Goal: Task Accomplishment & Management: Complete application form

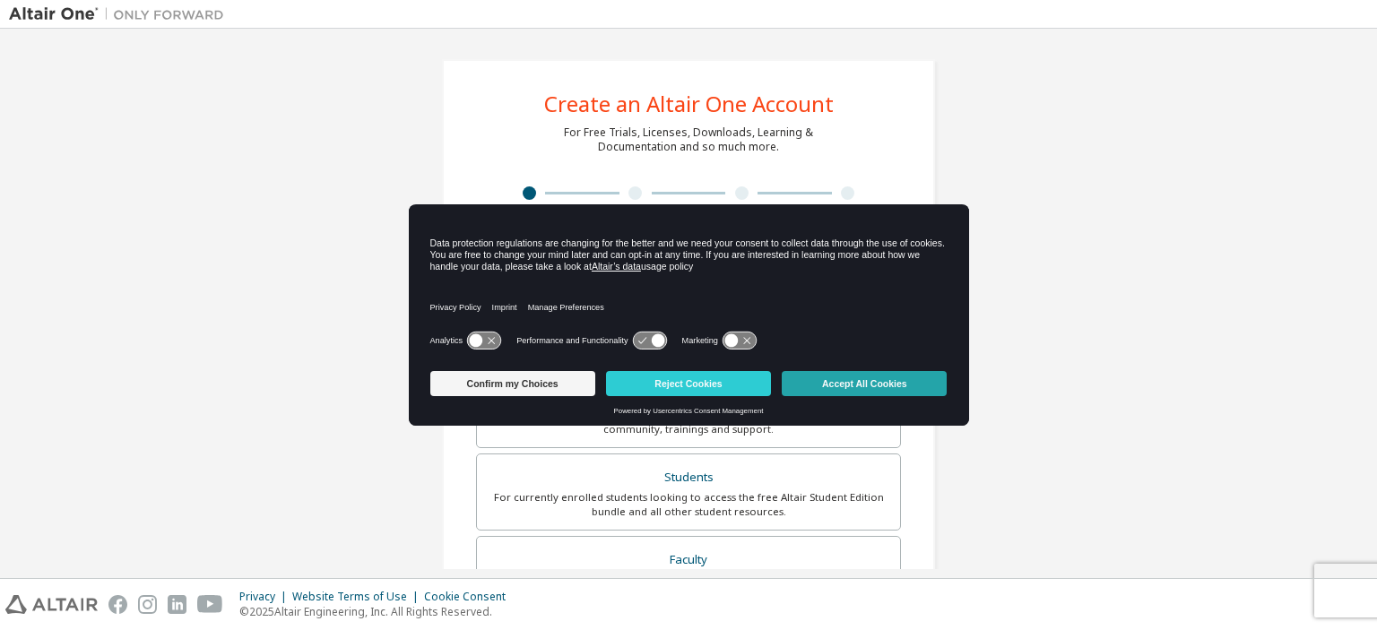
click at [857, 387] on button "Accept All Cookies" at bounding box center [864, 383] width 165 height 25
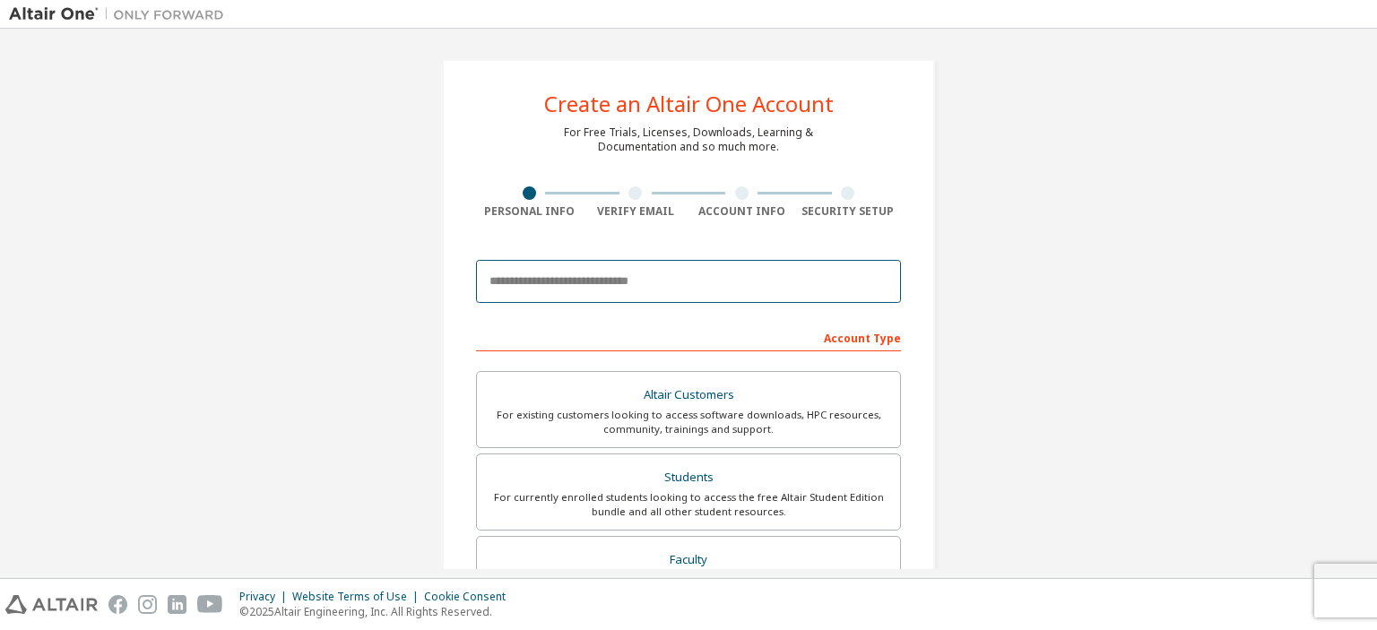
click at [582, 281] on input "email" at bounding box center [688, 281] width 425 height 43
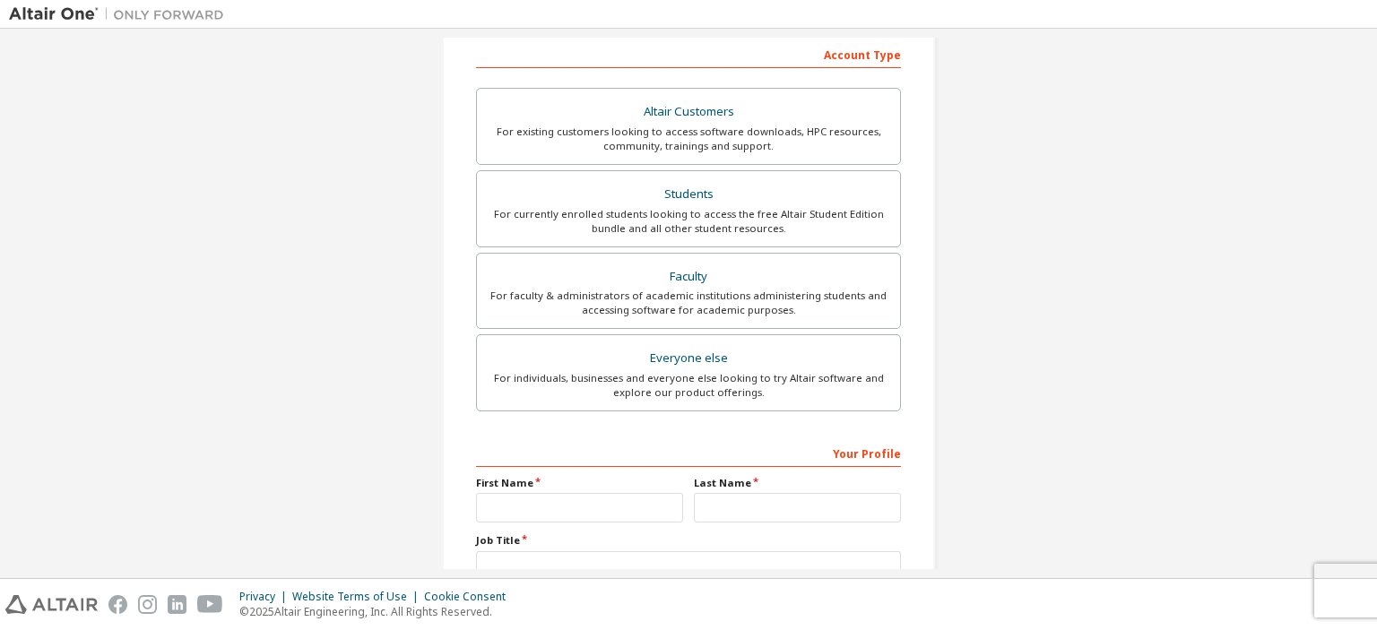
scroll to position [272, 0]
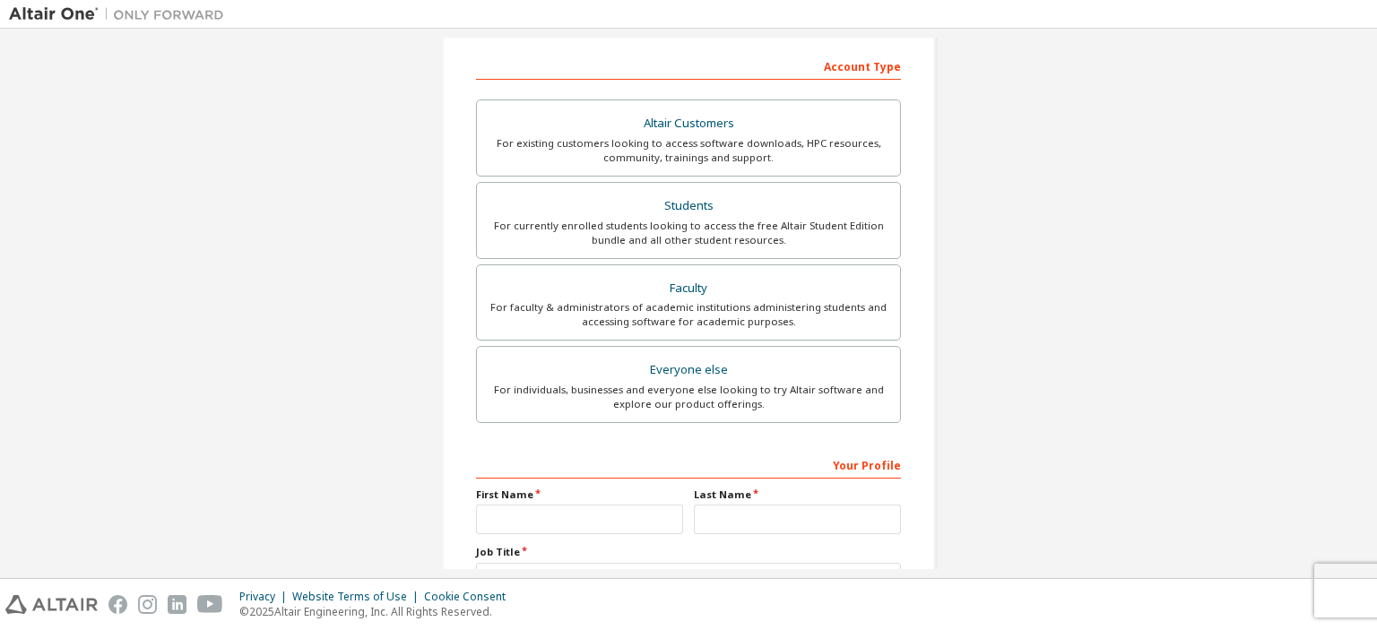
type input "**********"
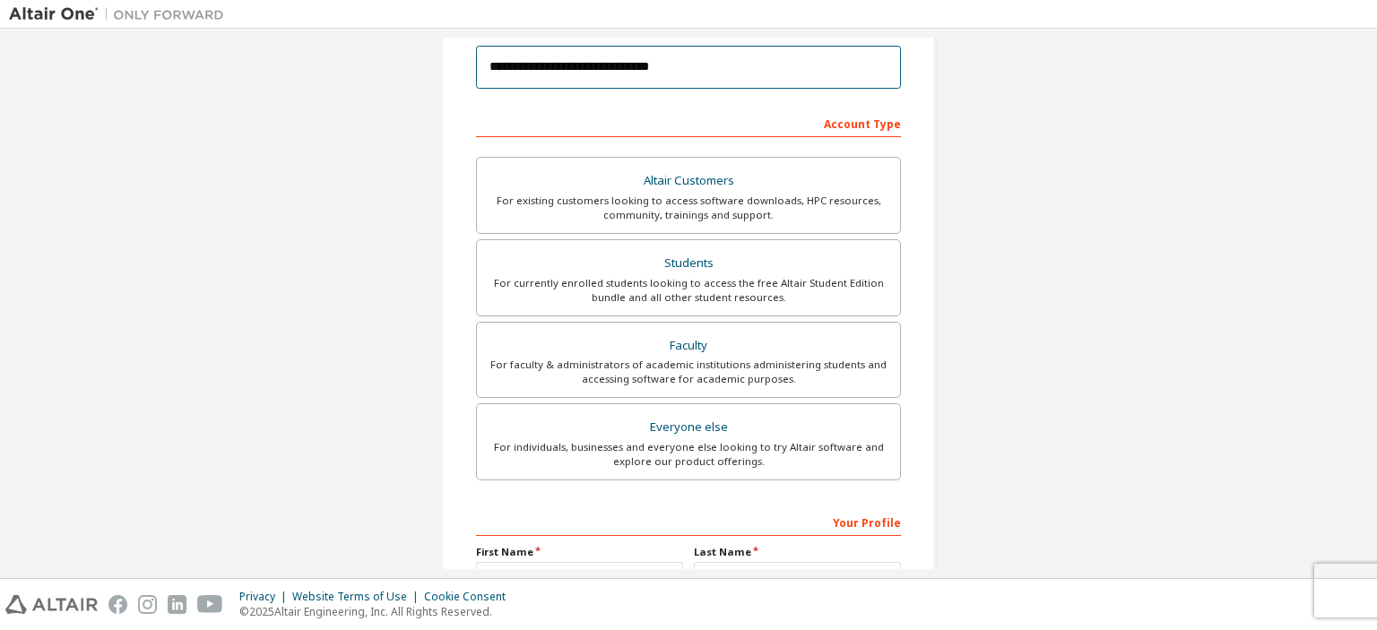
scroll to position [212, 0]
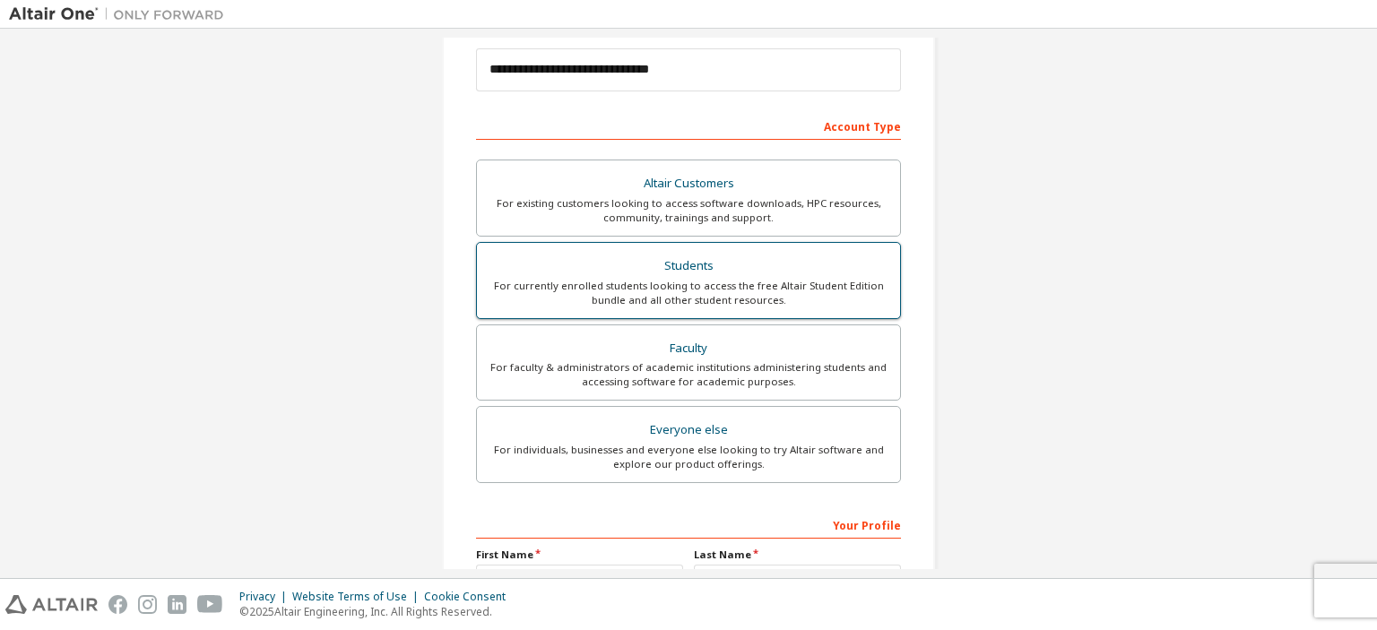
click at [626, 275] on div "Students" at bounding box center [689, 266] width 402 height 25
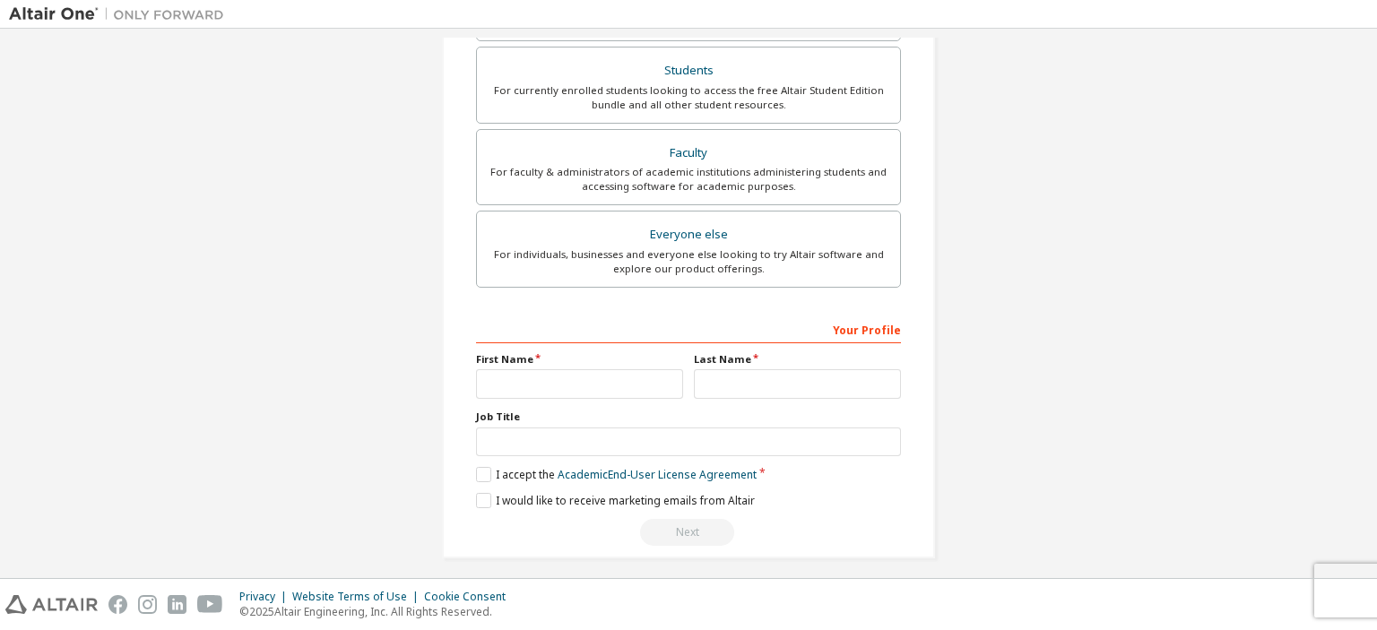
scroll to position [413, 0]
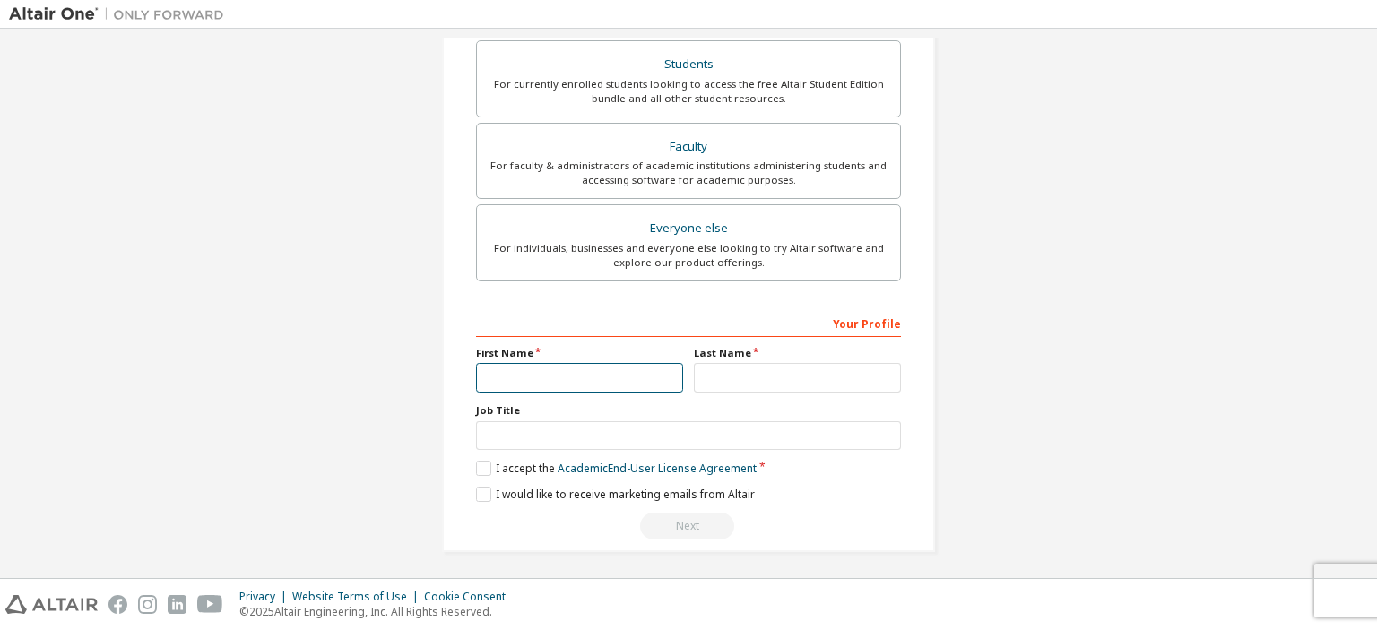
click at [552, 379] on input "text" at bounding box center [579, 378] width 207 height 30
type input "*******"
click at [721, 386] on input "text" at bounding box center [797, 378] width 207 height 30
type input "*******"
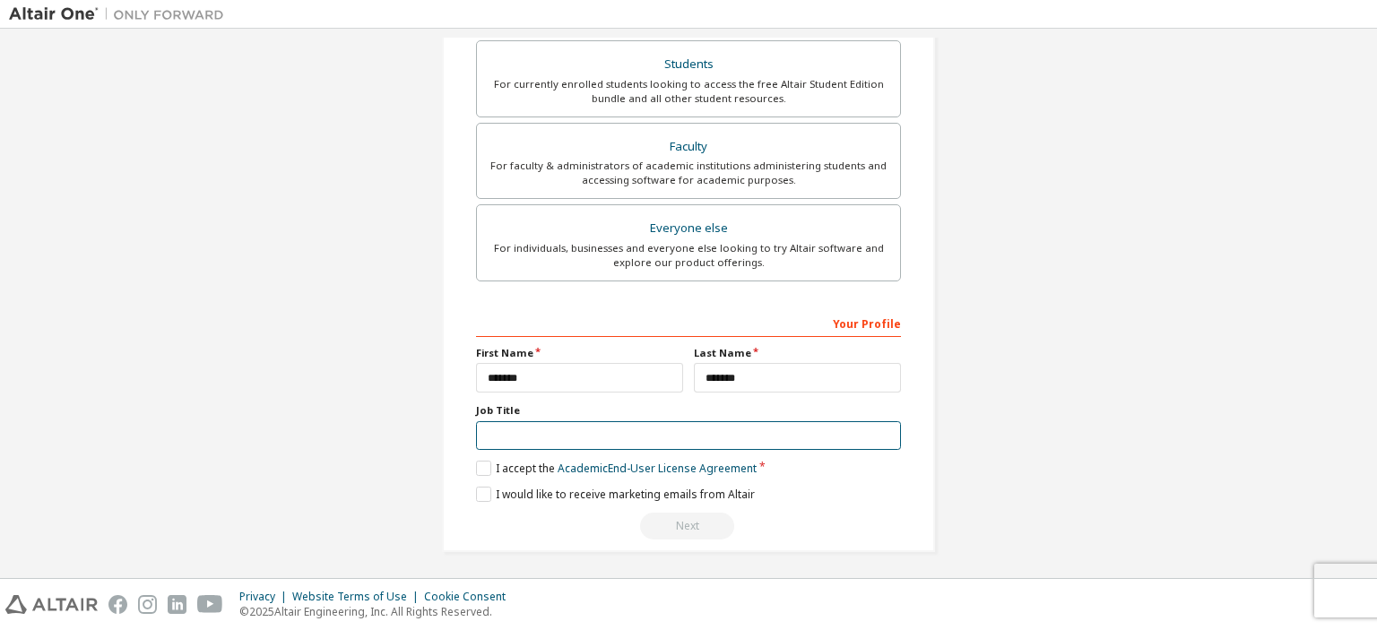
click at [570, 440] on input "text" at bounding box center [688, 436] width 425 height 30
click at [485, 469] on label "I accept the Academic End-User License Agreement" at bounding box center [616, 468] width 281 height 15
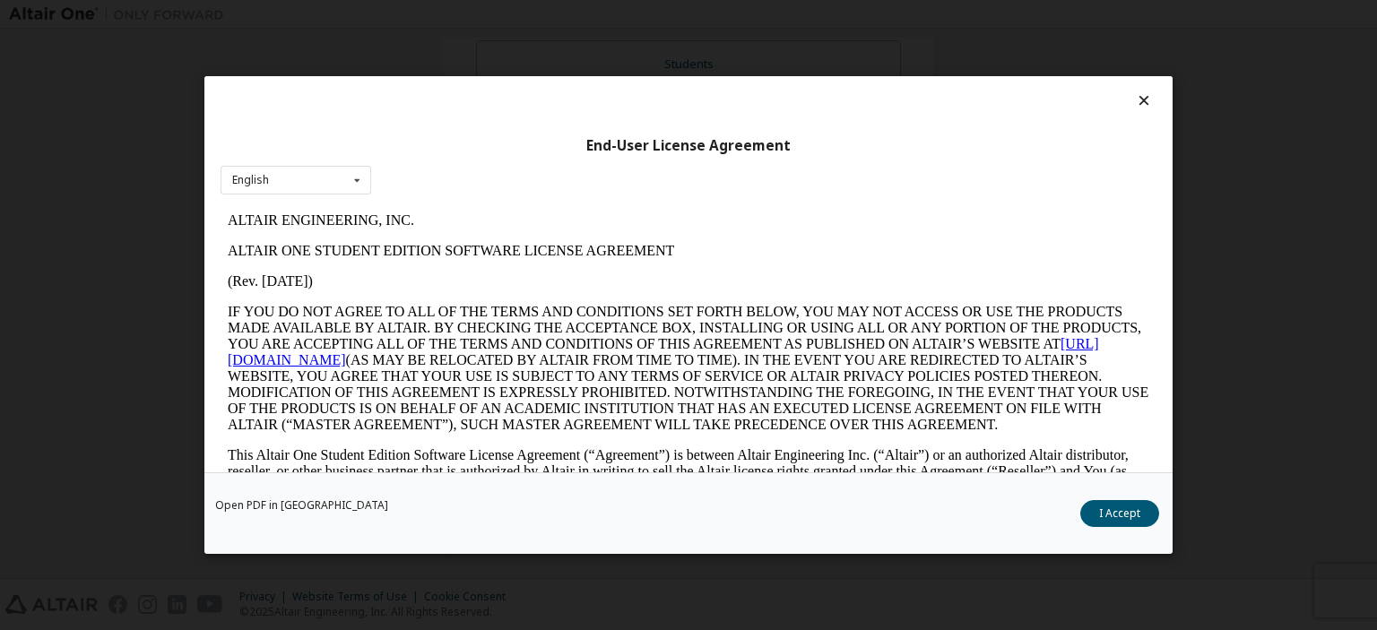
scroll to position [0, 0]
click at [1116, 483] on div "Open PDF in New Tab I Accept" at bounding box center [688, 513] width 968 height 82
click at [1122, 511] on button "I Accept" at bounding box center [1119, 513] width 79 height 27
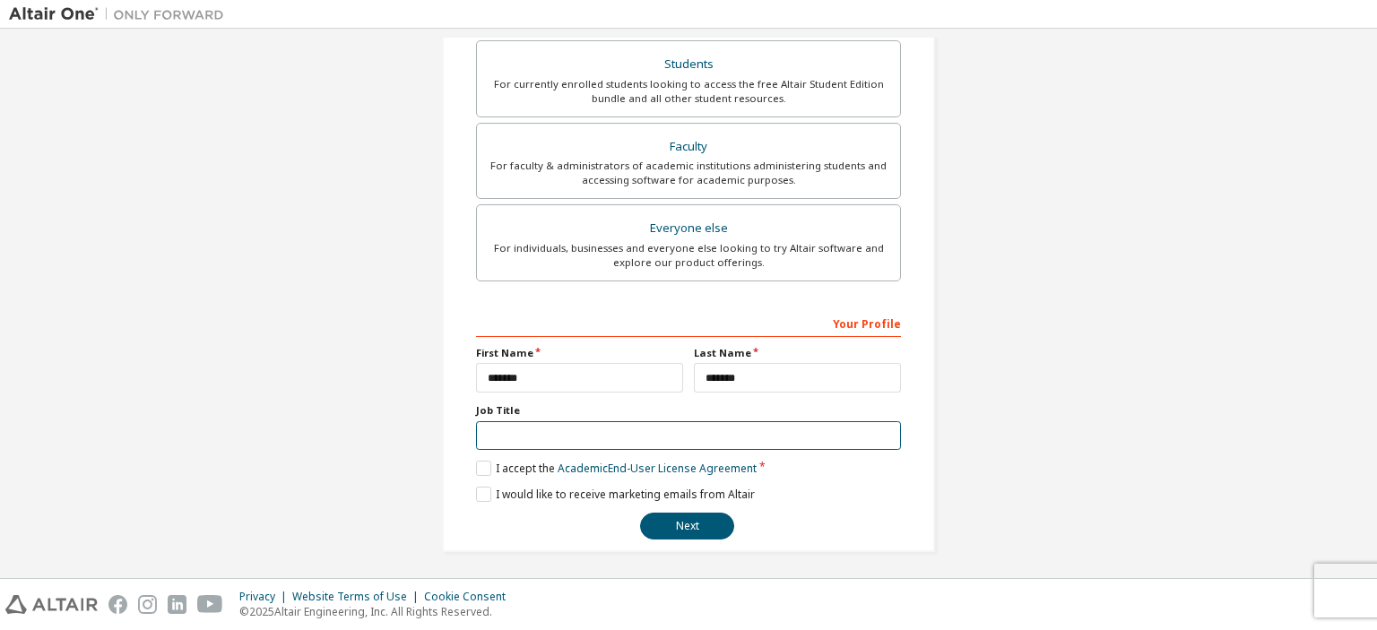
click at [538, 433] on input "text" at bounding box center [688, 436] width 425 height 30
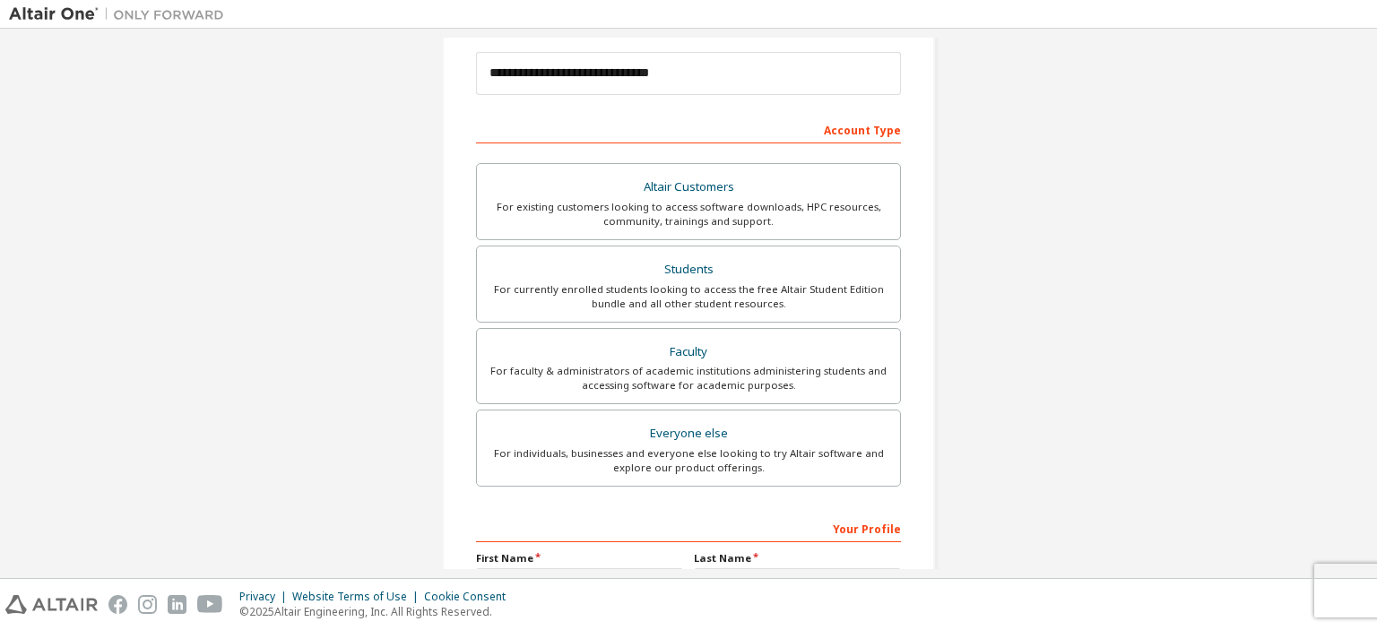
scroll to position [204, 0]
type input "*******"
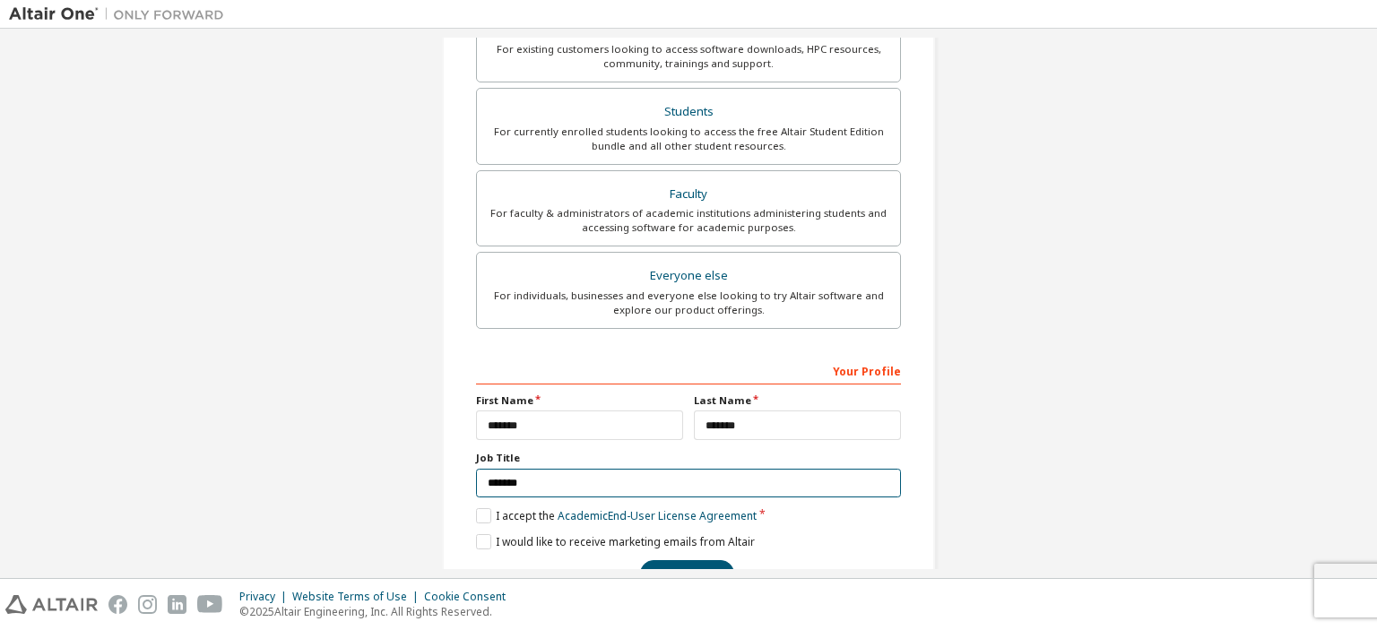
scroll to position [413, 0]
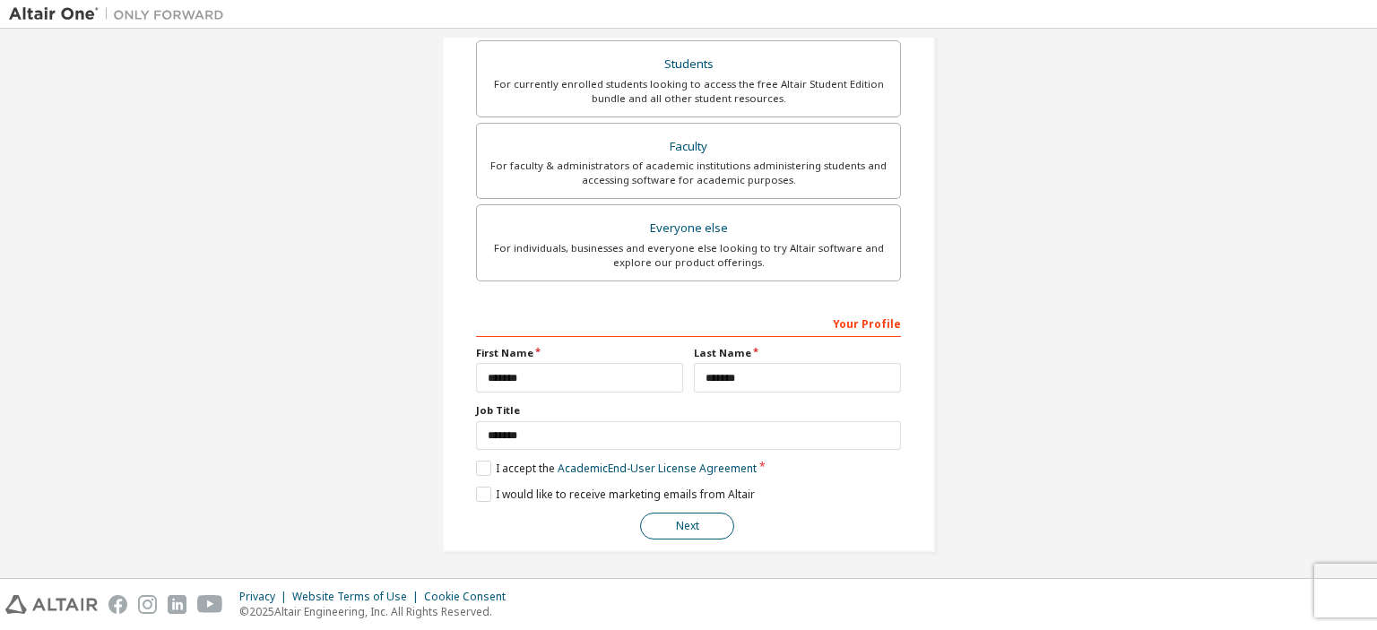
click at [659, 520] on button "Next" at bounding box center [687, 526] width 94 height 27
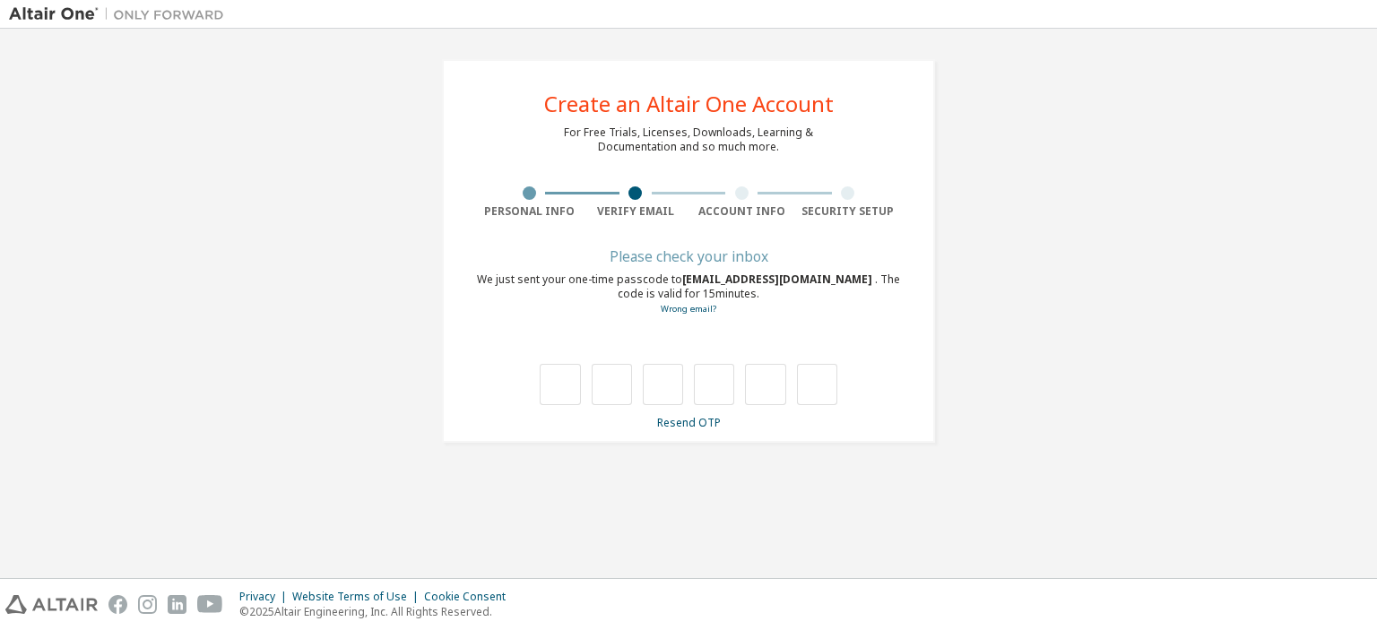
scroll to position [0, 0]
type input "*"
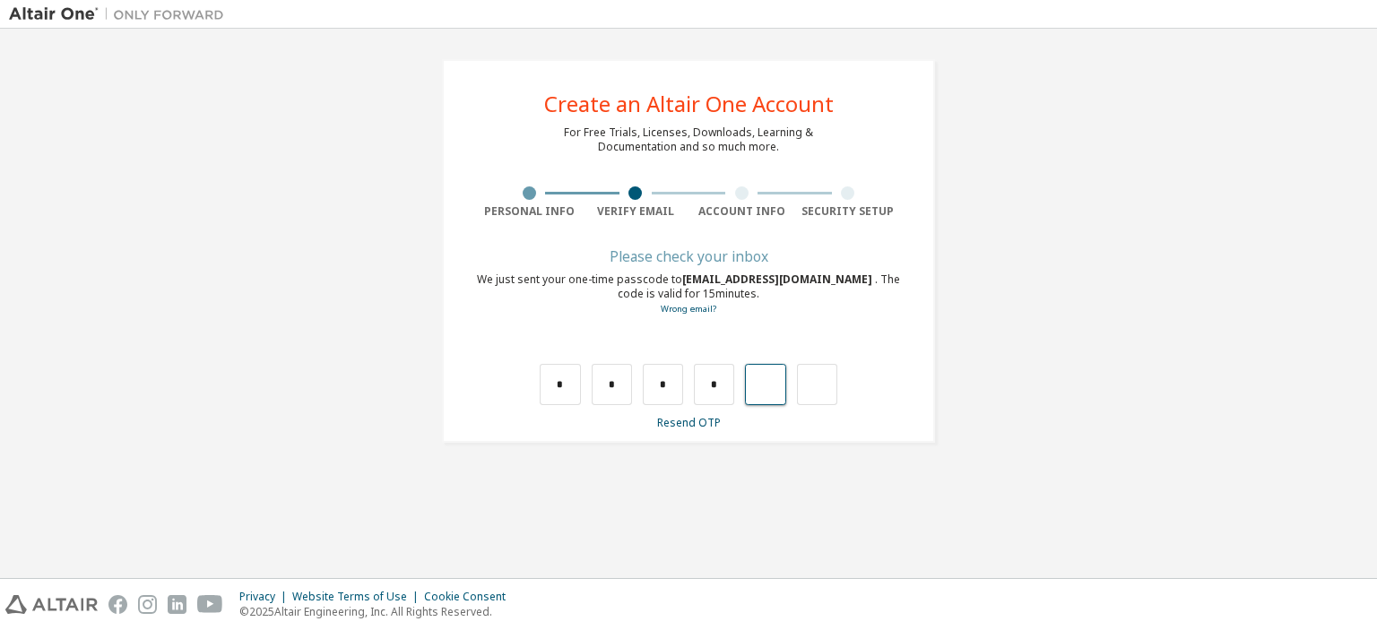
type input "*"
